Goal: Task Accomplishment & Management: Complete application form

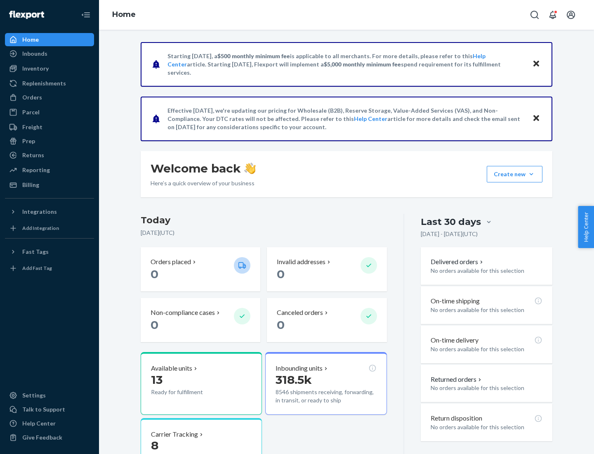
click at [531, 174] on button "Create new Create new inbound Create new order Create new product" at bounding box center [515, 174] width 56 height 16
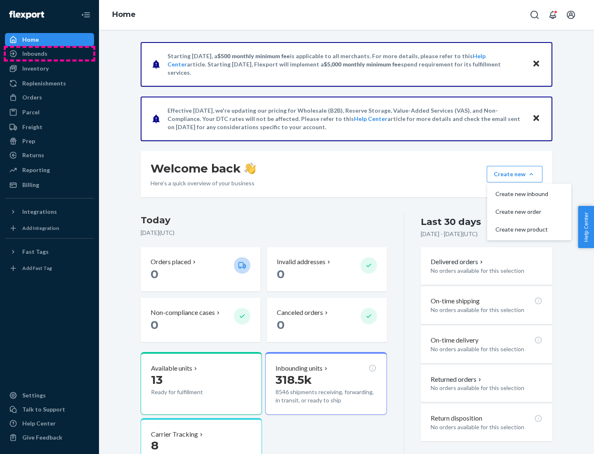
click at [49, 54] on div "Inbounds" at bounding box center [49, 54] width 87 height 12
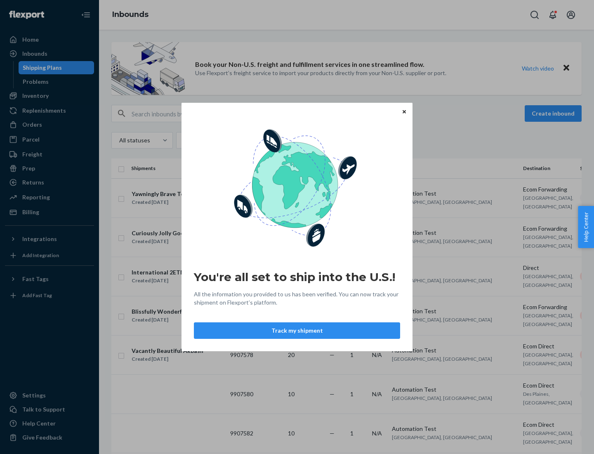
click at [297, 330] on button "Track my shipment" at bounding box center [297, 330] width 206 height 16
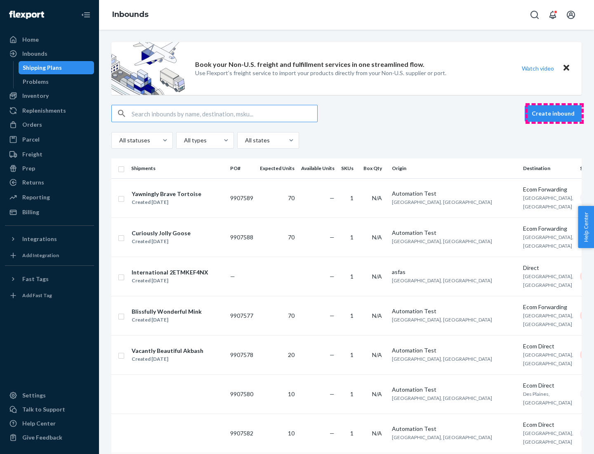
click at [554, 113] on button "Create inbound" at bounding box center [552, 113] width 57 height 16
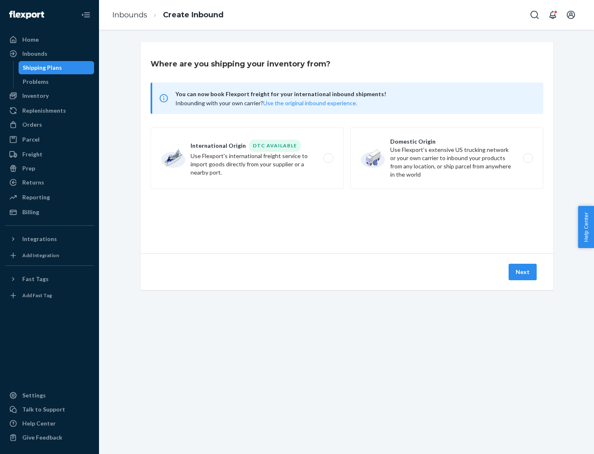
click at [247, 158] on label "International Origin DTC Available Use Flexport's international freight service…" at bounding box center [246, 158] width 193 height 62
click at [328, 158] on input "International Origin DTC Available Use Flexport's international freight service…" at bounding box center [330, 157] width 5 height 5
radio input "true"
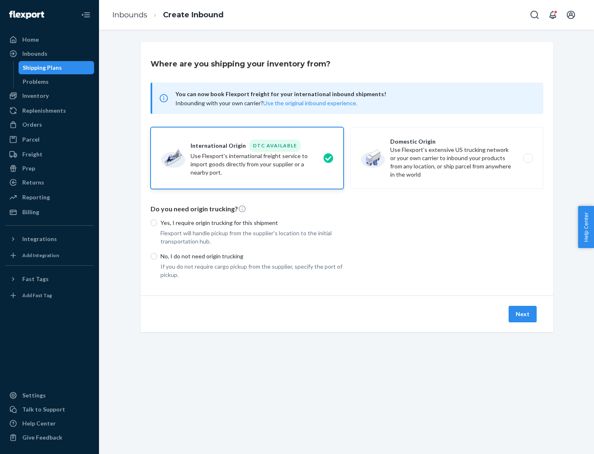
click at [252, 256] on p "No, I do not need origin trucking" at bounding box center [251, 256] width 183 height 8
click at [157, 256] on input "No, I do not need origin trucking" at bounding box center [153, 256] width 7 height 7
radio input "true"
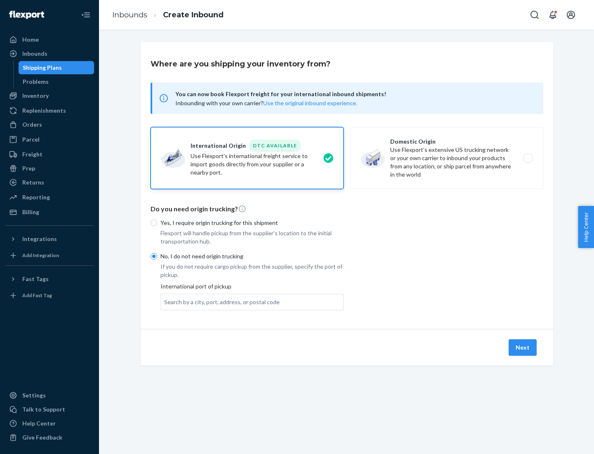
click at [220, 301] on div "Search by a city, port, address, or postal code" at bounding box center [221, 302] width 115 height 8
click at [165, 301] on input "Search by a city, port, address, or postal code" at bounding box center [164, 302] width 1 height 8
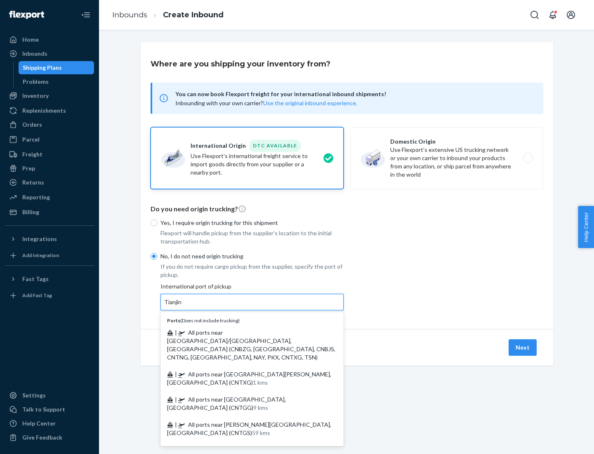
click at [244, 332] on span "| All ports near [GEOGRAPHIC_DATA]/[GEOGRAPHIC_DATA], [GEOGRAPHIC_DATA] (CNBZG,…" at bounding box center [251, 345] width 168 height 32
click at [182, 306] on input "Tianjin" at bounding box center [173, 302] width 18 height 8
type input "All ports near [GEOGRAPHIC_DATA]/[GEOGRAPHIC_DATA], [GEOGRAPHIC_DATA] (CNBZG, […"
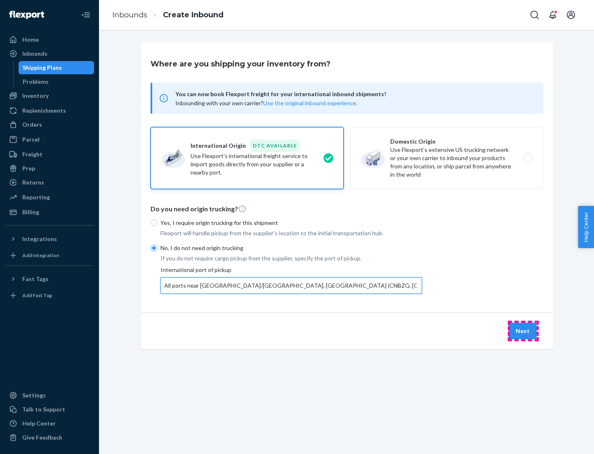
click at [523, 330] on button "Next" at bounding box center [522, 330] width 28 height 16
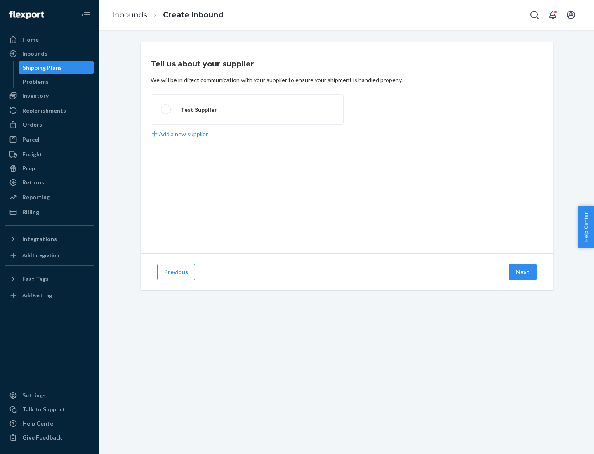
click at [247, 109] on label "Test Supplier" at bounding box center [246, 109] width 193 height 31
click at [166, 109] on input "Test Supplier" at bounding box center [163, 109] width 5 height 5
radio input "true"
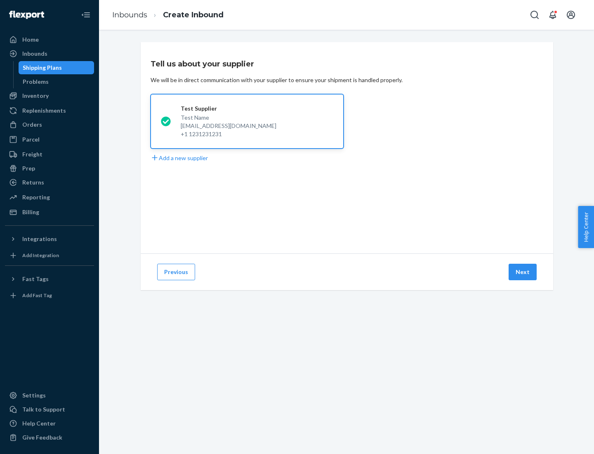
click at [523, 272] on button "Next" at bounding box center [522, 271] width 28 height 16
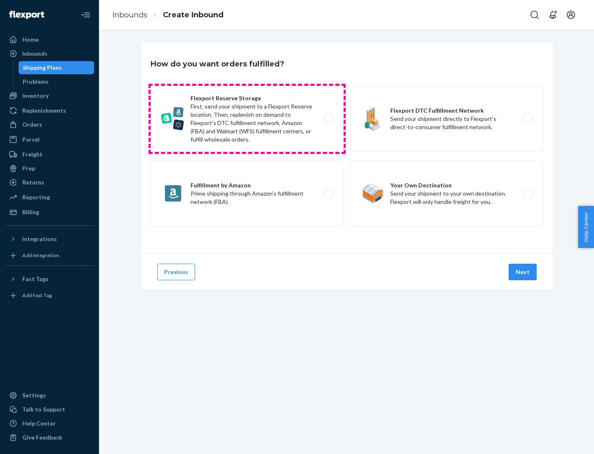
click at [247, 119] on label "Flexport Reserve Storage First, send your shipment to a Flexport Reserve locati…" at bounding box center [246, 119] width 193 height 66
click at [328, 119] on input "Flexport Reserve Storage First, send your shipment to a Flexport Reserve locati…" at bounding box center [330, 118] width 5 height 5
radio input "true"
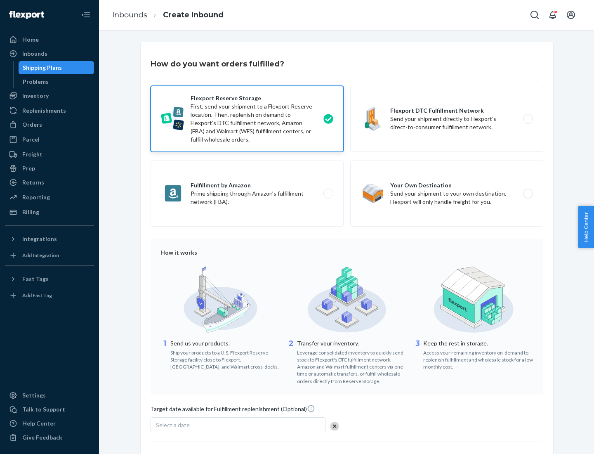
scroll to position [68, 0]
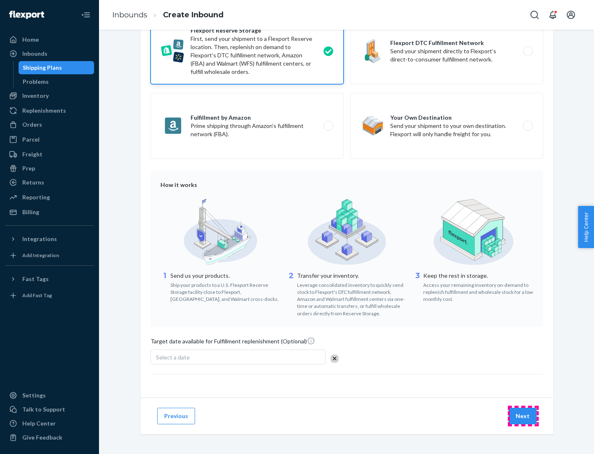
click at [523, 415] on button "Next" at bounding box center [522, 415] width 28 height 16
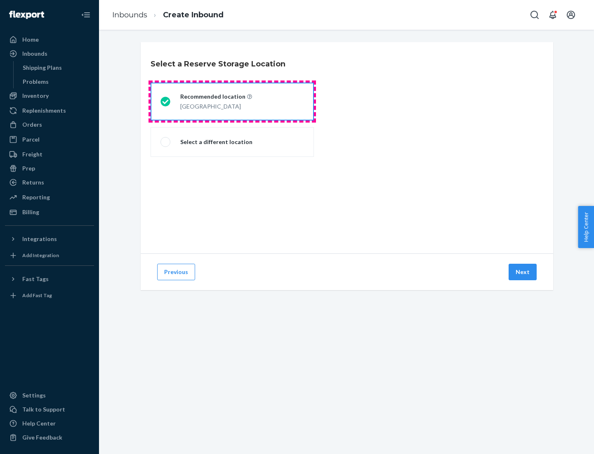
click at [232, 101] on div "[GEOGRAPHIC_DATA]" at bounding box center [216, 106] width 72 height 10
click at [166, 101] on input "Recommended location [GEOGRAPHIC_DATA]" at bounding box center [162, 101] width 5 height 5
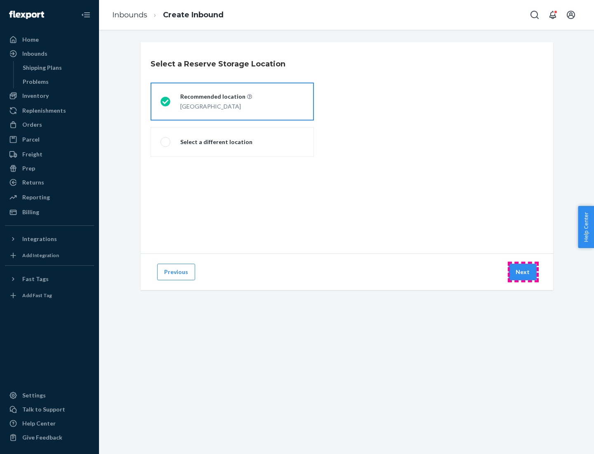
click at [523, 272] on button "Next" at bounding box center [522, 271] width 28 height 16
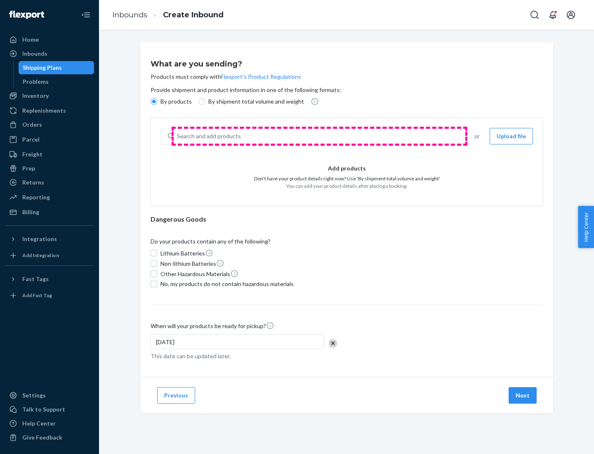
click at [319, 136] on div "Search and add products" at bounding box center [319, 136] width 290 height 15
click at [178, 136] on input "Search and add products" at bounding box center [177, 136] width 1 height 8
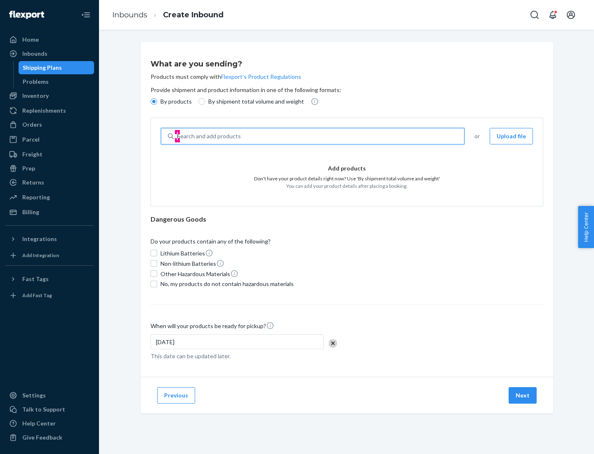
type input "basic"
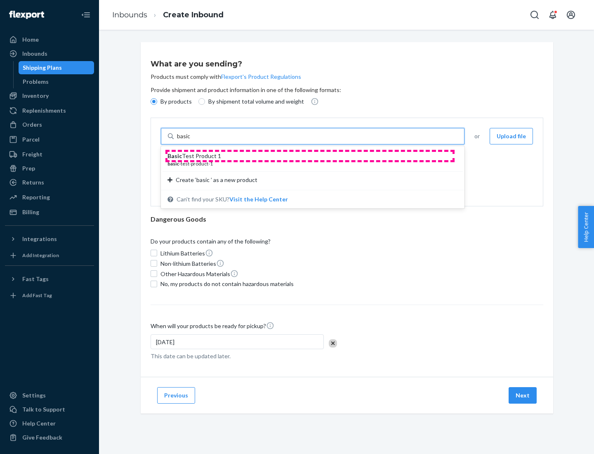
click at [310, 156] on div "Basic Test Product 1" at bounding box center [309, 156] width 284 height 8
click at [192, 140] on input "basic" at bounding box center [184, 136] width 15 height 8
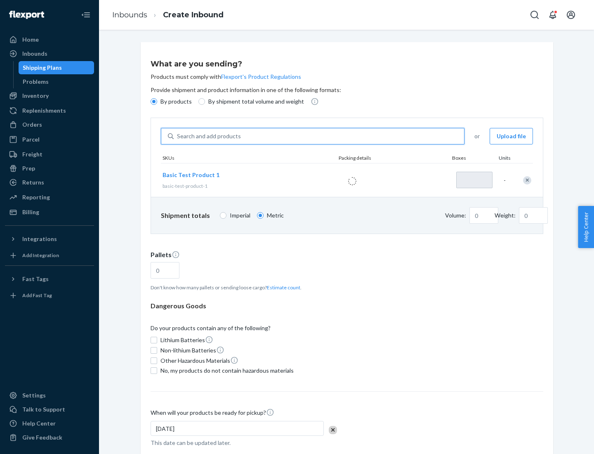
type input "1"
type input "1.09"
type input "3.27"
type input "3"
type input "0.01"
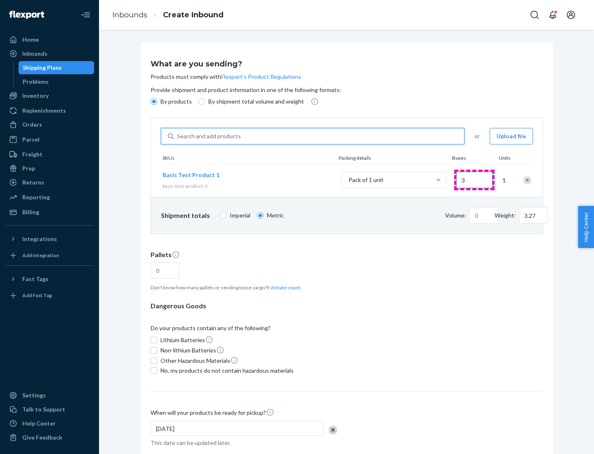
type input "32.66"
type input "30"
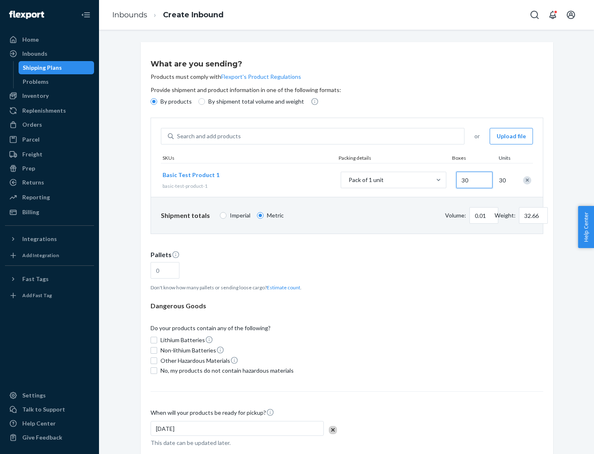
type input "0.07"
type input "326.59"
type input "300"
type input "0.68"
type input "3265.86"
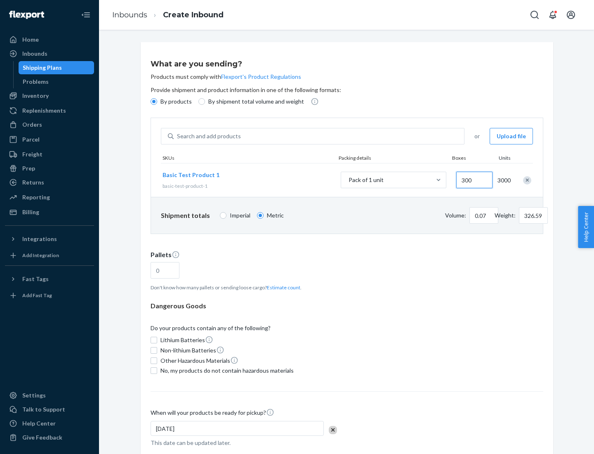
type input "3000"
type input "1.09"
type input "1"
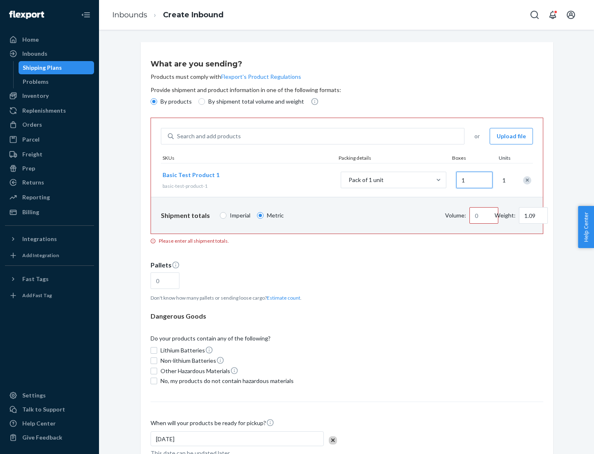
type input "10.89"
type input "10"
type input "0.02"
type input "108.86"
type input "100"
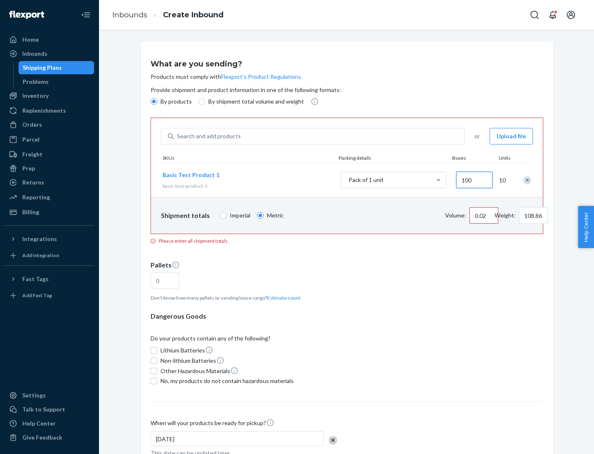
type input "0.23"
type input "1088.62"
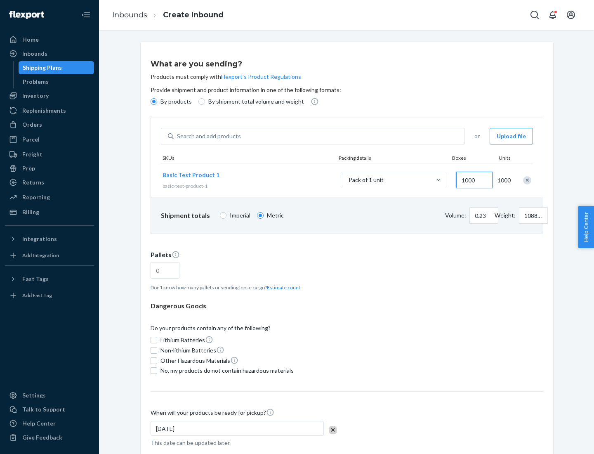
scroll to position [28, 0]
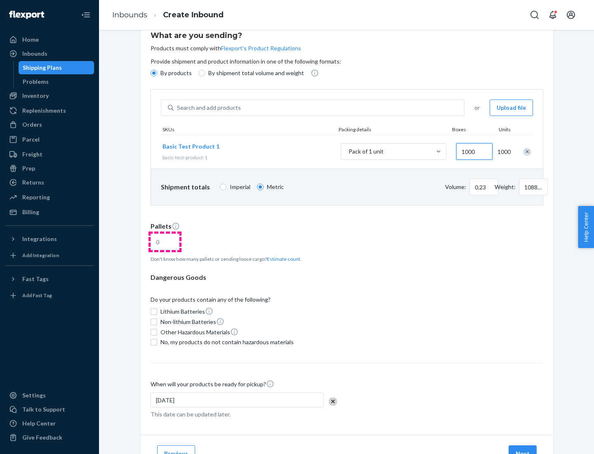
type input "1000"
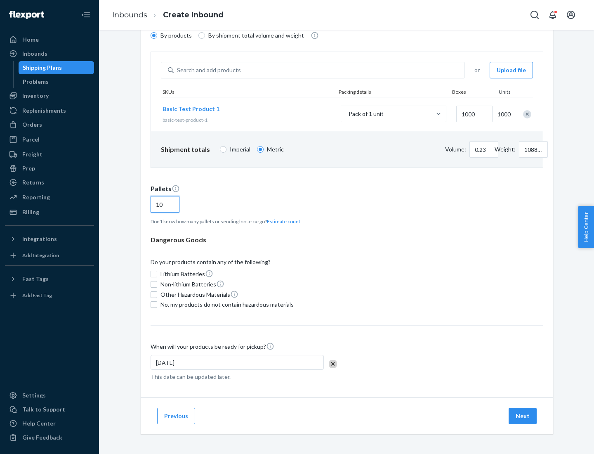
type input "10"
click at [226, 304] on span "No, my products do not contain hazardous materials" at bounding box center [226, 304] width 133 height 8
click at [157, 304] on input "No, my products do not contain hazardous materials" at bounding box center [153, 304] width 7 height 7
checkbox input "true"
click at [523, 416] on button "Next" at bounding box center [522, 415] width 28 height 16
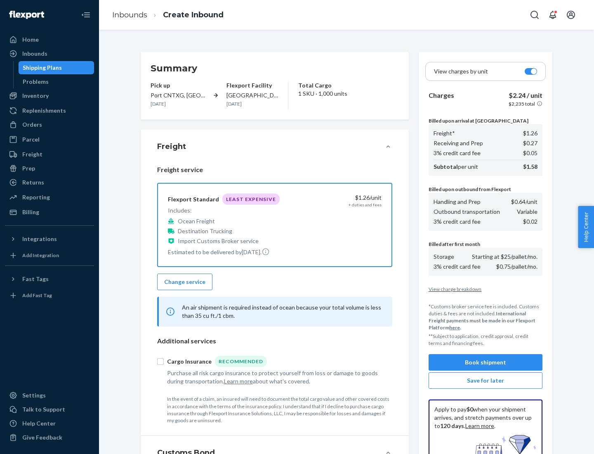
scroll to position [120, 0]
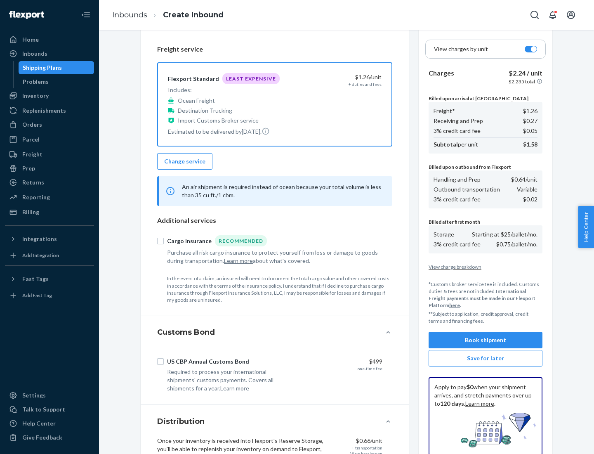
click at [485, 340] on button "Book shipment" at bounding box center [485, 339] width 114 height 16
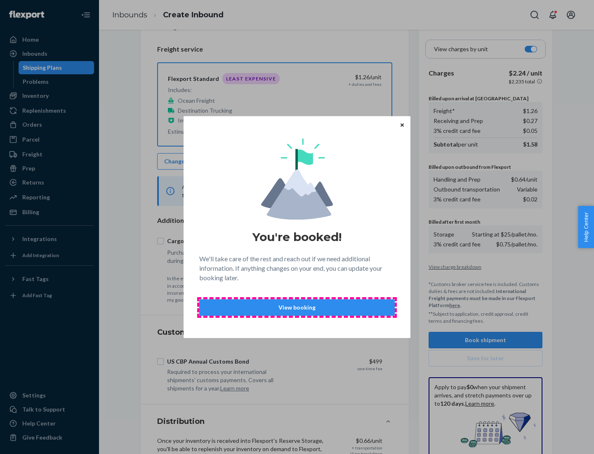
click at [297, 307] on p "View booking" at bounding box center [296, 307] width 181 height 8
